Goal: Information Seeking & Learning: Find specific fact

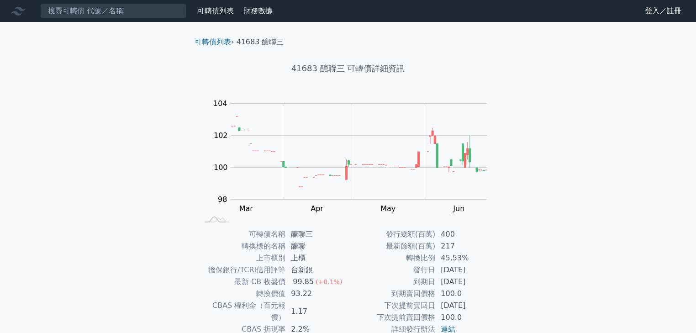
scroll to position [90, 0]
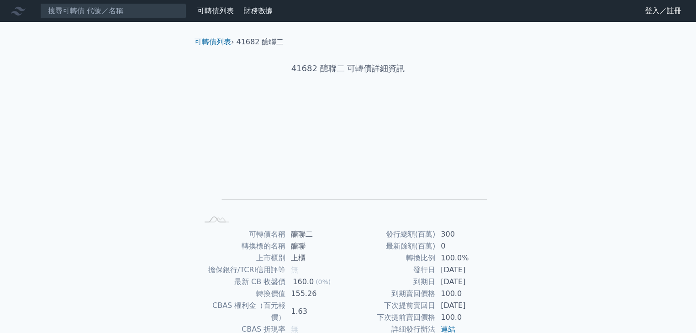
click at [219, 11] on link "可轉債列表" at bounding box center [215, 10] width 37 height 9
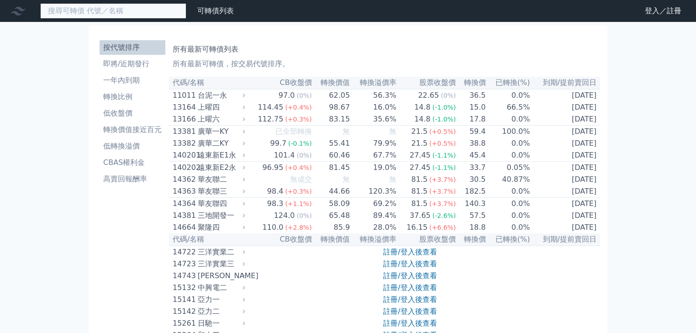
click at [122, 15] on input at bounding box center [113, 11] width 146 height 16
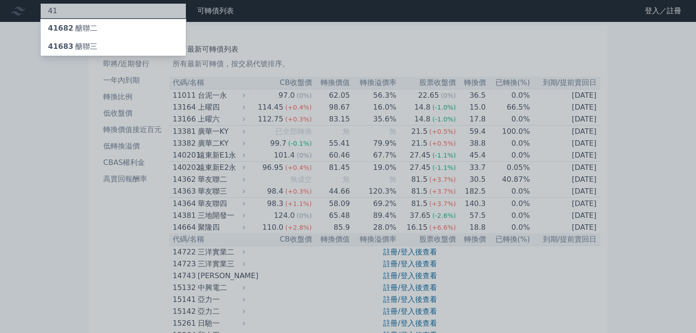
type input "4"
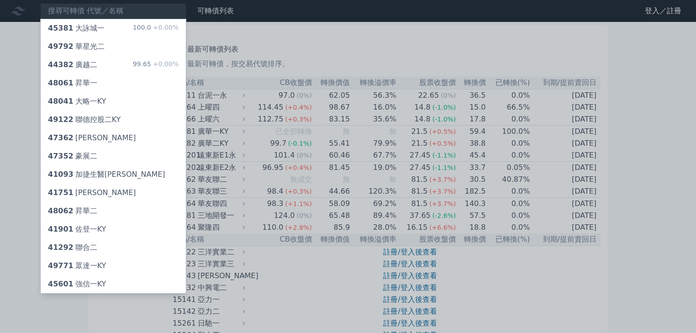
click at [361, 16] on div at bounding box center [348, 166] width 696 height 333
